Goal: Task Accomplishment & Management: Use online tool/utility

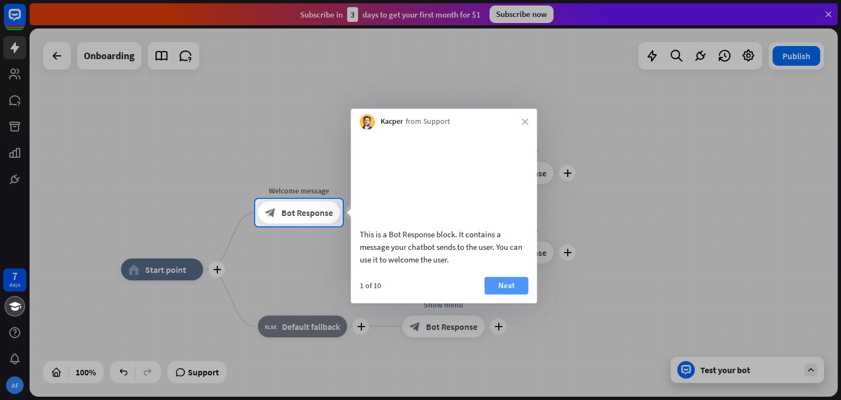
click at [504, 294] on button "Next" at bounding box center [507, 286] width 44 height 18
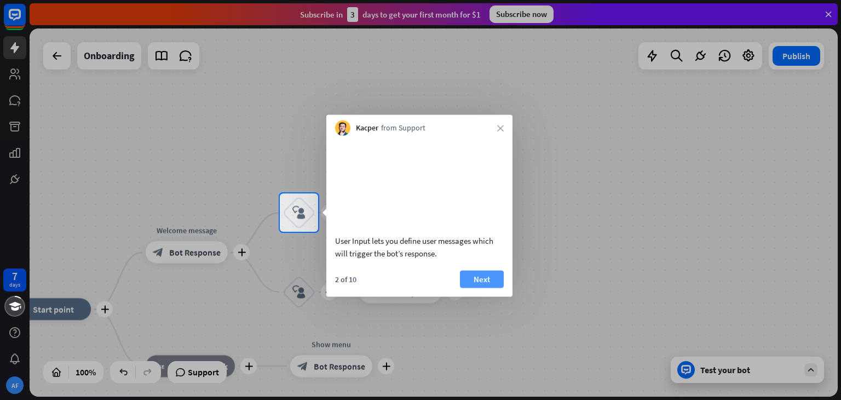
click at [500, 287] on button "Next" at bounding box center [482, 279] width 44 height 18
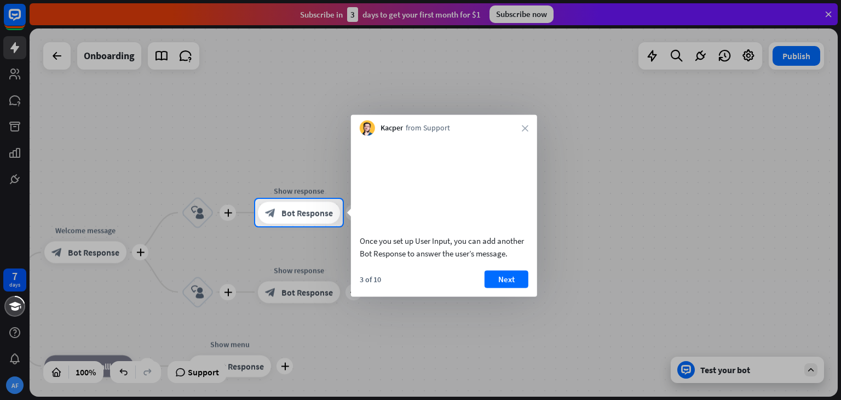
click at [500, 287] on button "Next" at bounding box center [507, 279] width 44 height 18
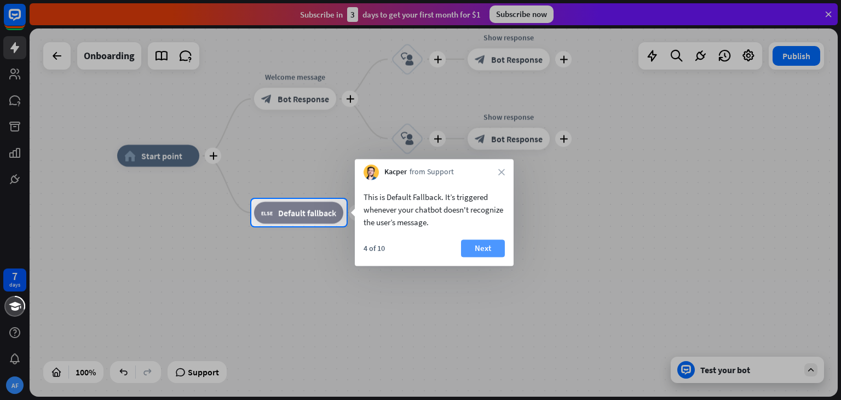
click at [469, 250] on button "Next" at bounding box center [483, 248] width 44 height 18
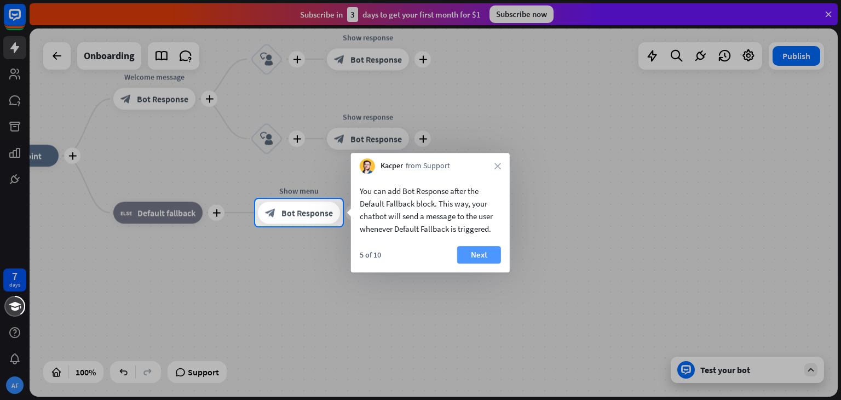
click at [462, 257] on button "Next" at bounding box center [479, 255] width 44 height 18
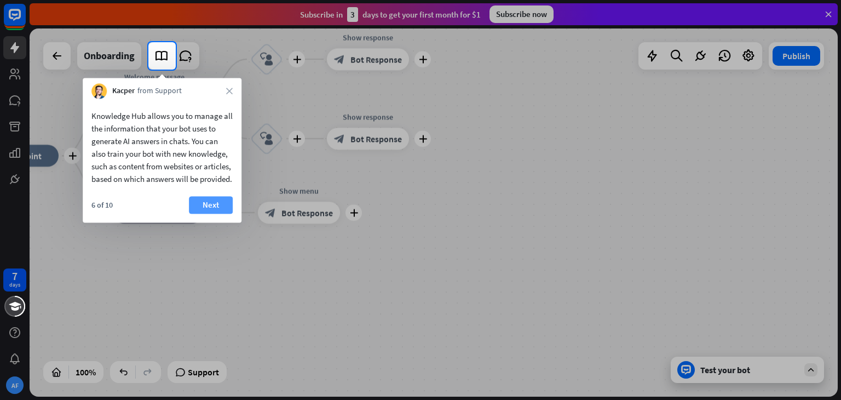
click at [214, 214] on button "Next" at bounding box center [211, 205] width 44 height 18
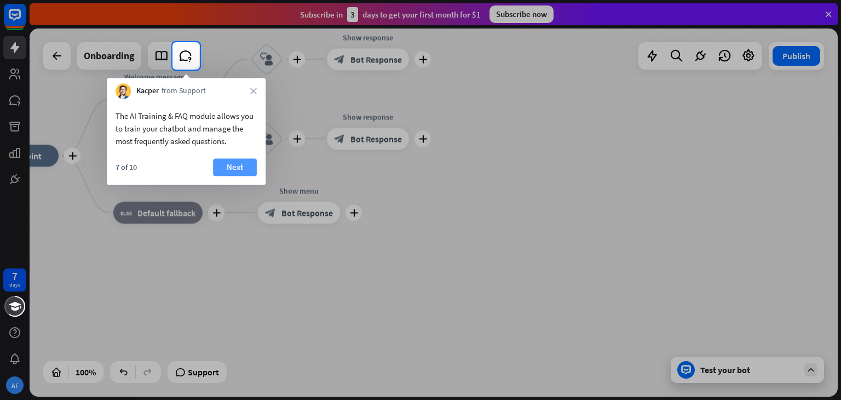
click at [227, 169] on button "Next" at bounding box center [235, 167] width 44 height 18
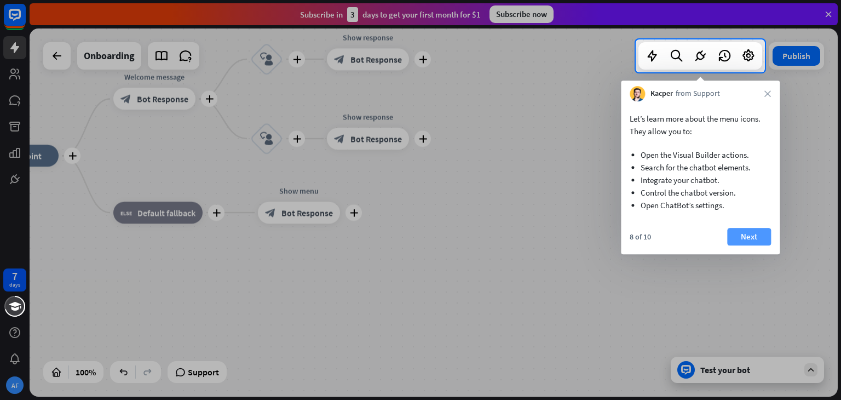
click at [742, 239] on button "Next" at bounding box center [749, 237] width 44 height 18
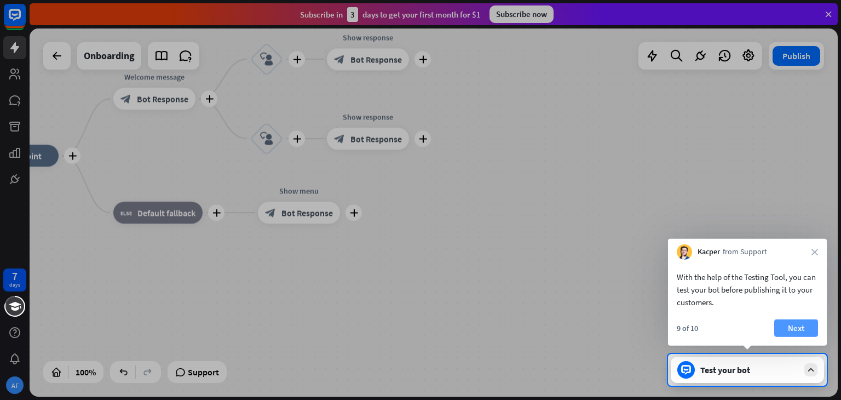
click at [786, 320] on button "Next" at bounding box center [796, 328] width 44 height 18
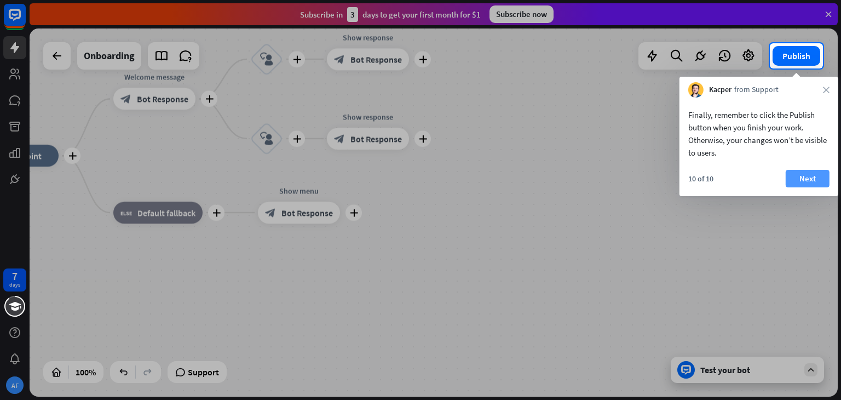
click at [807, 183] on button "Next" at bounding box center [808, 179] width 44 height 18
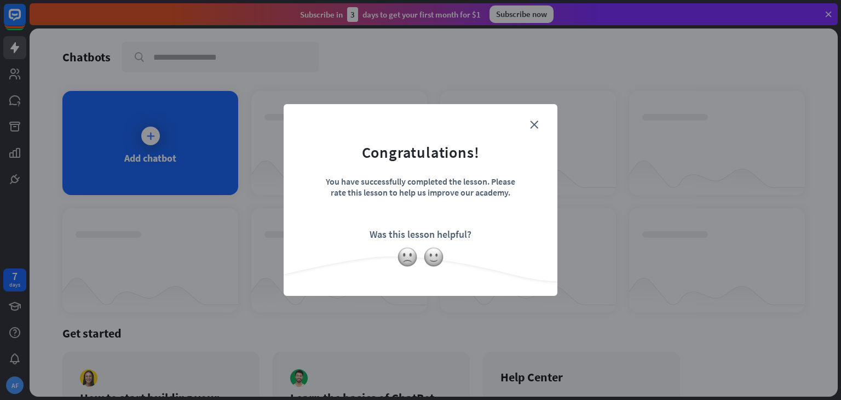
click at [523, 129] on form "Congratulations! You have successfully completed the lesson. Please rate this l…" at bounding box center [420, 183] width 246 height 131
click at [532, 126] on icon "close" at bounding box center [534, 124] width 8 height 8
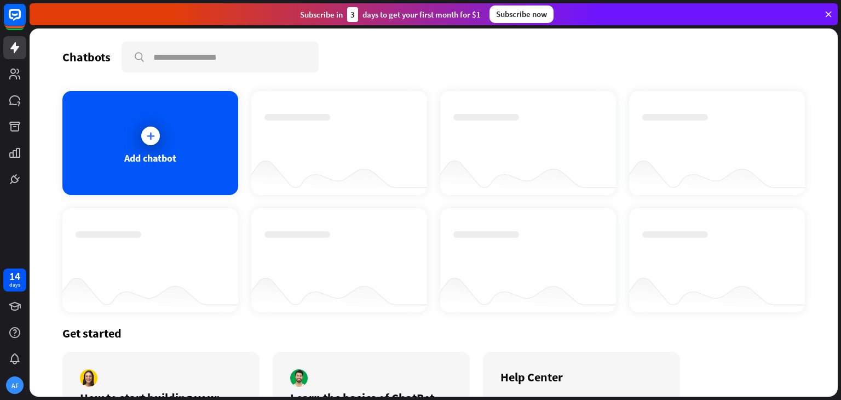
click at [84, 166] on div at bounding box center [434, 212] width 808 height 368
click at [139, 148] on div "Add chatbot" at bounding box center [150, 143] width 176 height 104
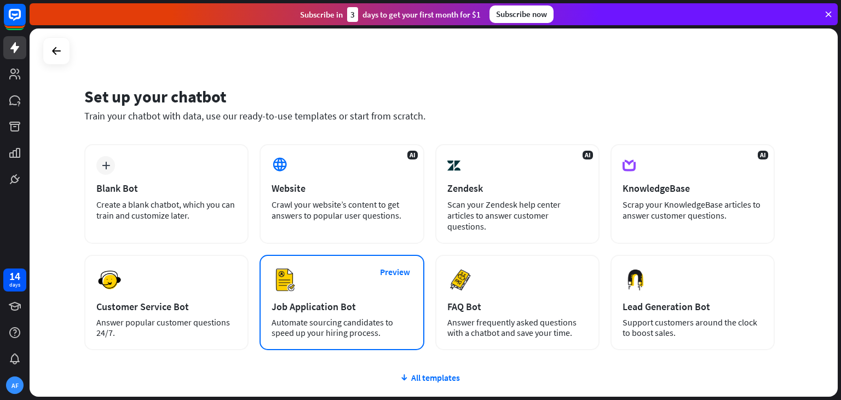
click at [354, 300] on div "Job Application Bot" at bounding box center [342, 306] width 140 height 13
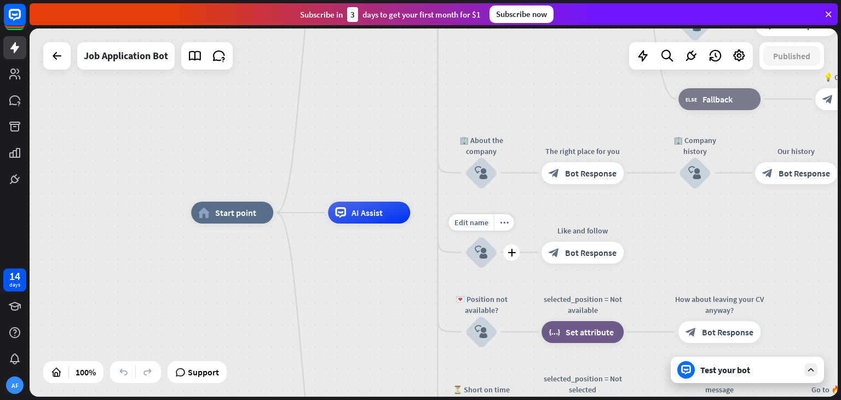
click at [483, 256] on icon "block_user_input" at bounding box center [481, 252] width 13 height 13
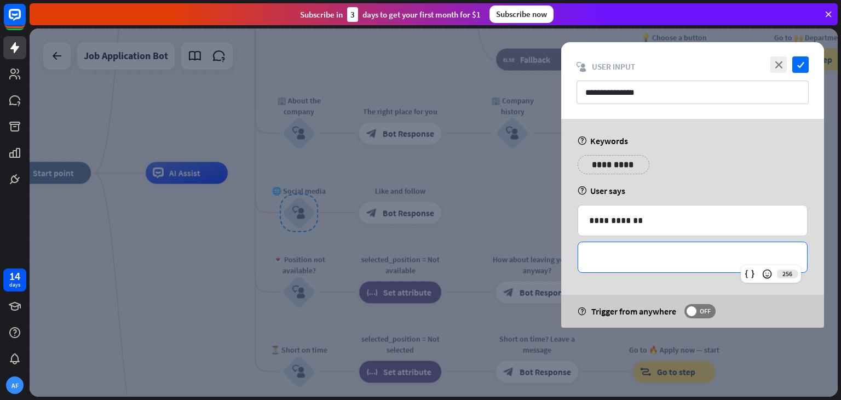
click at [631, 266] on div "**********" at bounding box center [692, 257] width 229 height 30
